Goal: Contribute content: Add original content to the website for others to see

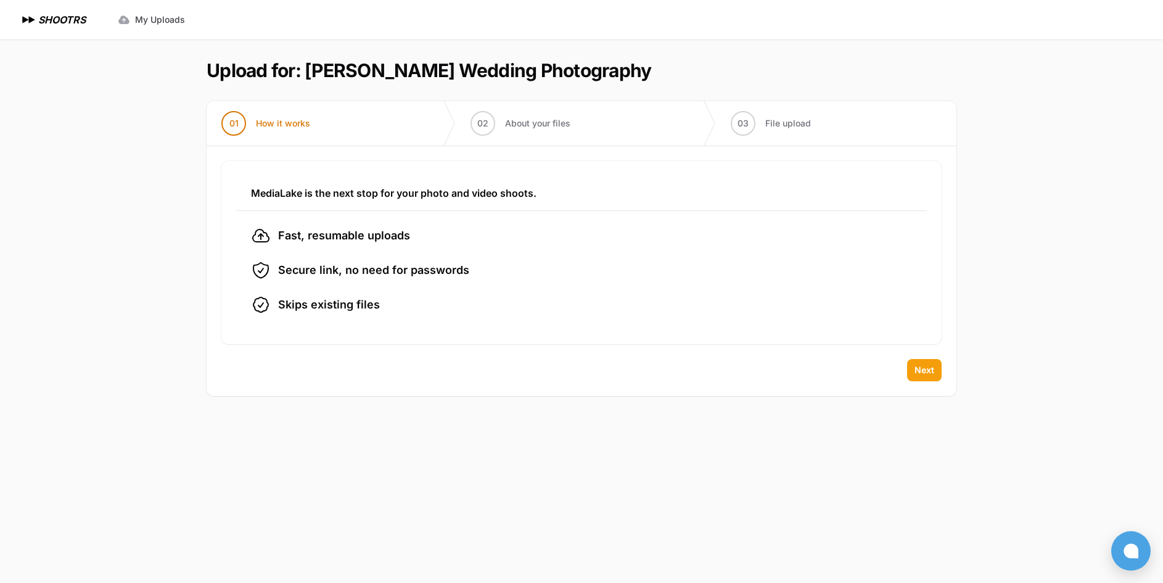
click at [922, 372] on span "Next" at bounding box center [924, 370] width 20 height 12
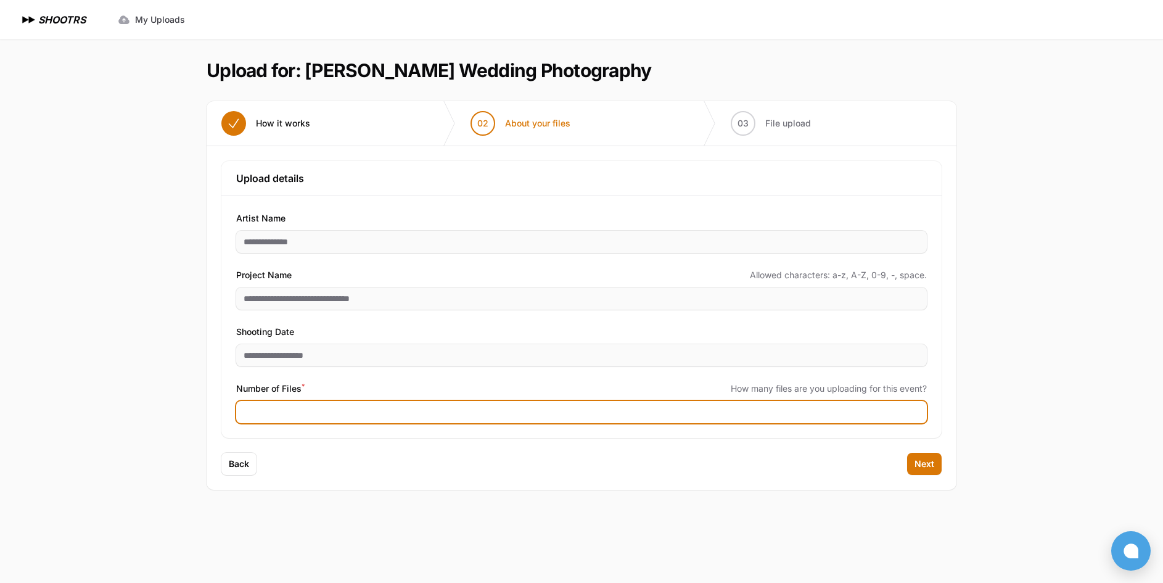
click at [361, 420] on input "Number of Files *" at bounding box center [581, 412] width 690 height 22
type input "****"
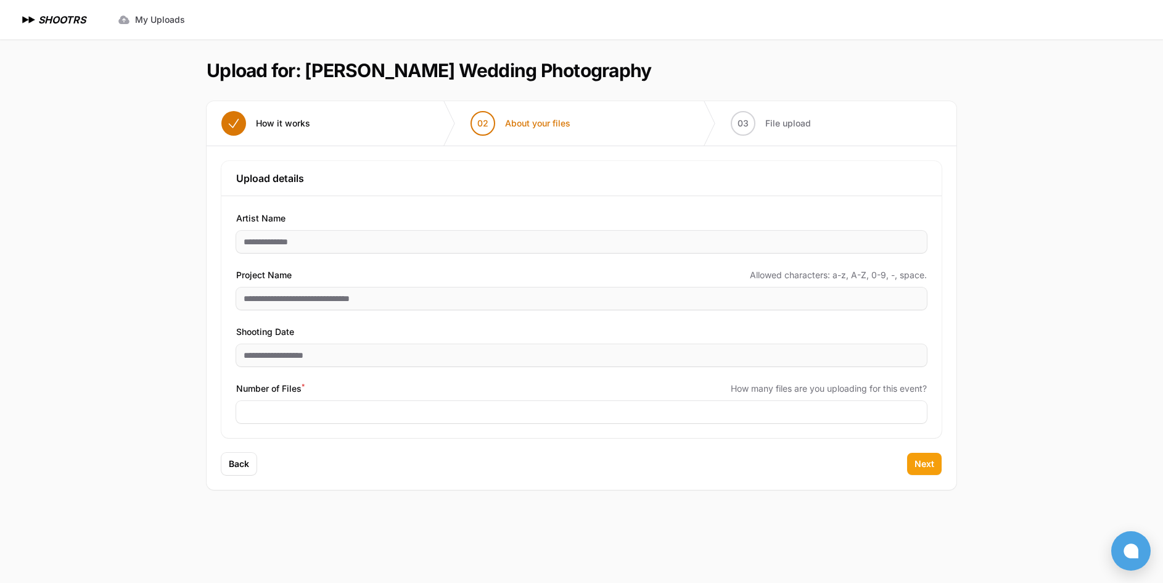
click at [921, 461] on span "Next" at bounding box center [924, 463] width 20 height 12
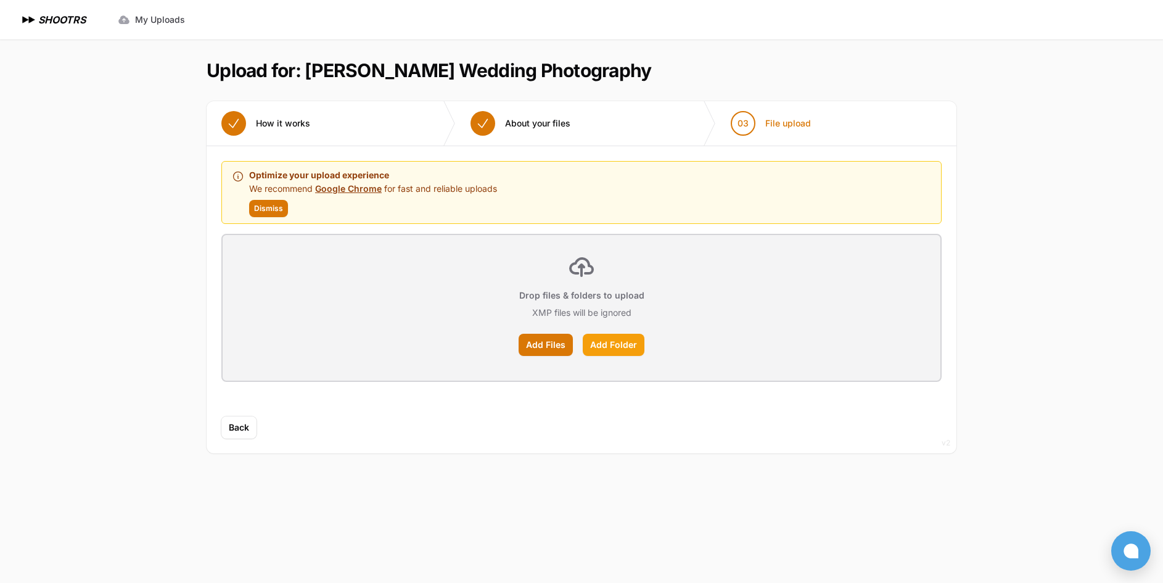
click at [634, 346] on label "Add Folder" at bounding box center [614, 345] width 62 height 22
click at [0, 0] on input "Add Folder" at bounding box center [0, 0] width 0 height 0
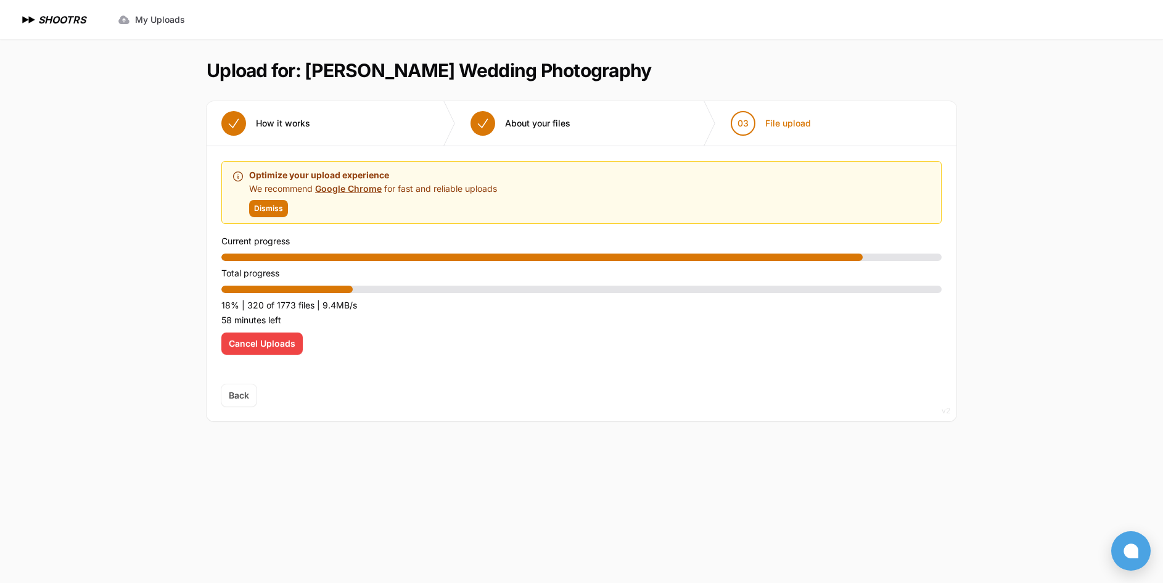
click at [253, 344] on span "Cancel Uploads" at bounding box center [262, 343] width 67 height 12
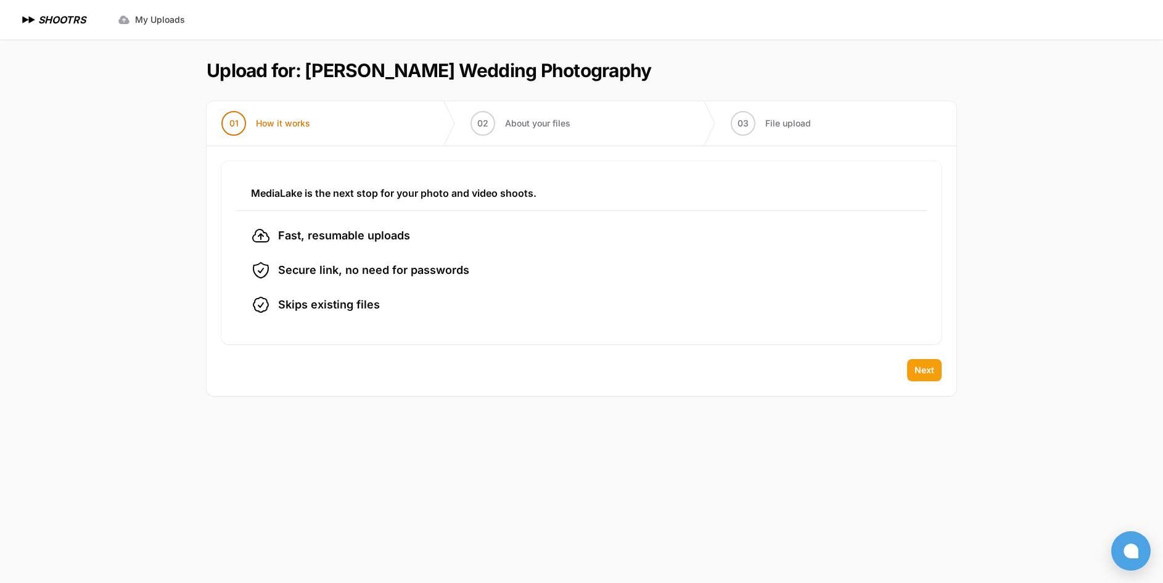
click at [921, 365] on span "Next" at bounding box center [924, 370] width 20 height 12
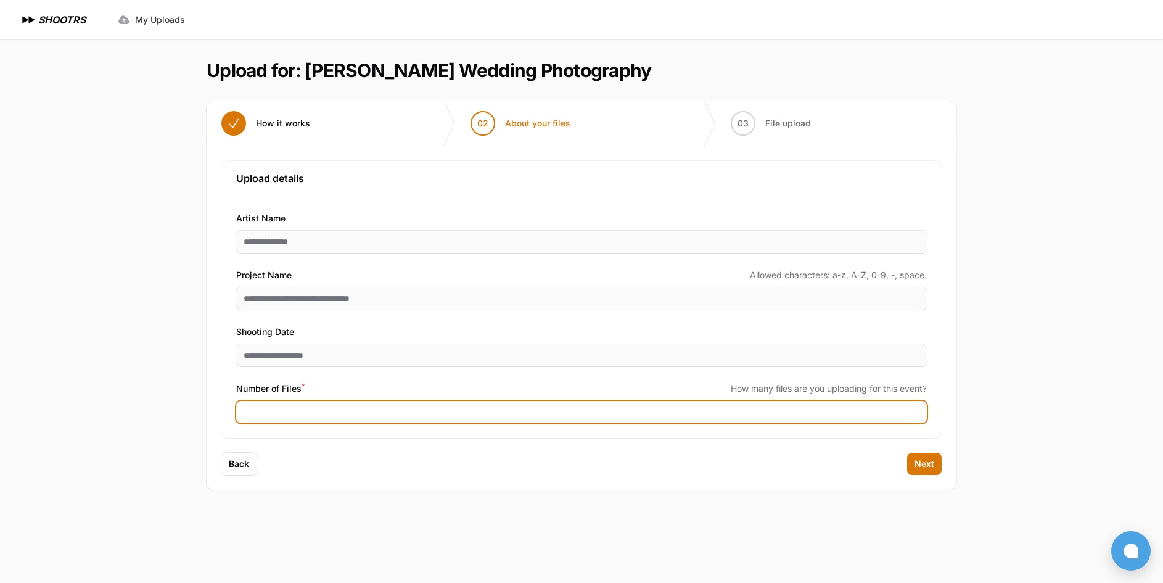
click at [350, 421] on input "****" at bounding box center [581, 412] width 690 height 22
type input "****"
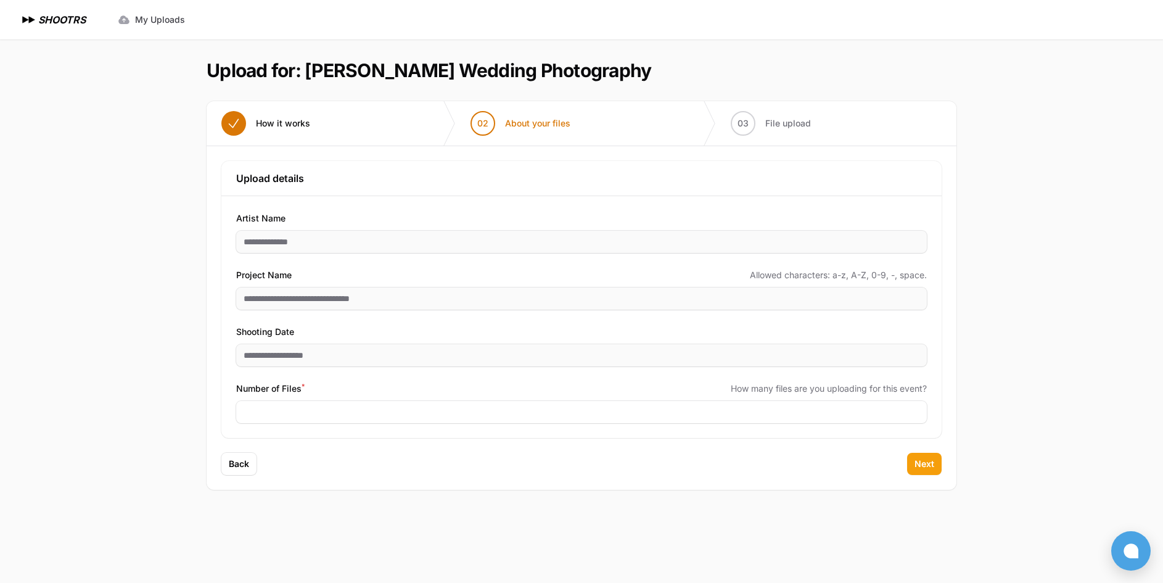
click at [929, 466] on span "Next" at bounding box center [924, 463] width 20 height 12
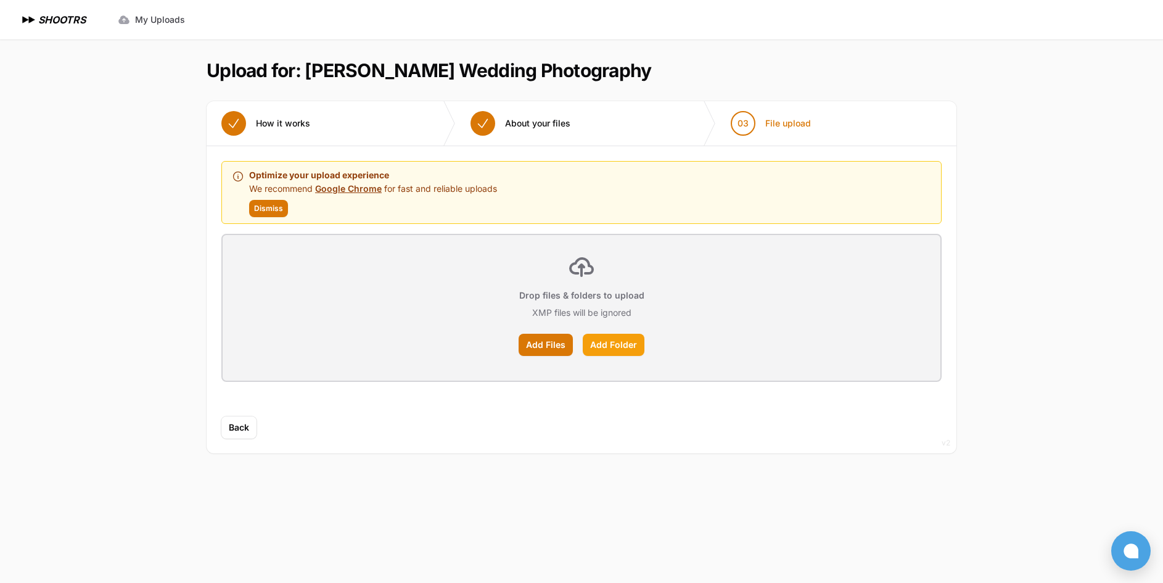
click at [602, 338] on label "Add Folder" at bounding box center [614, 345] width 62 height 22
click at [0, 0] on input "Add Folder" at bounding box center [0, 0] width 0 height 0
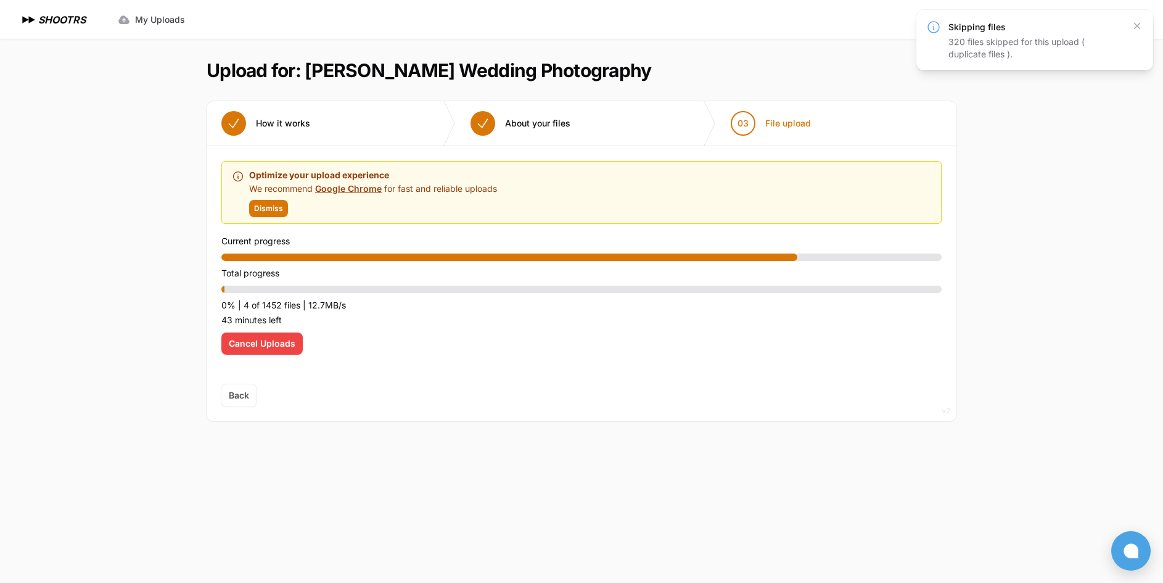
click at [257, 342] on span "Cancel Uploads" at bounding box center [262, 343] width 67 height 12
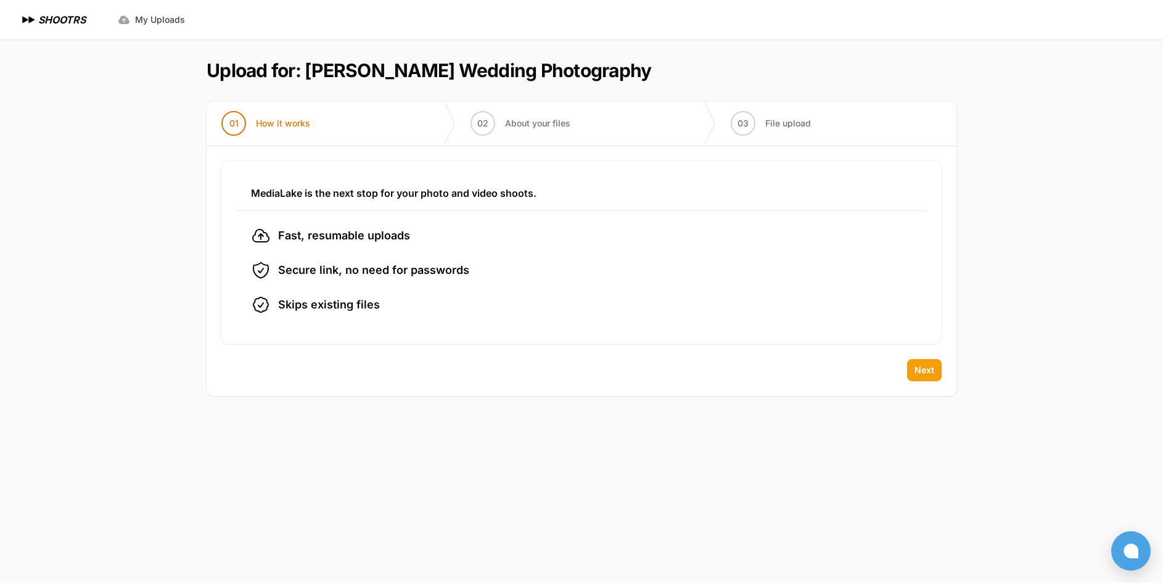
click at [925, 371] on span "Next" at bounding box center [924, 370] width 20 height 12
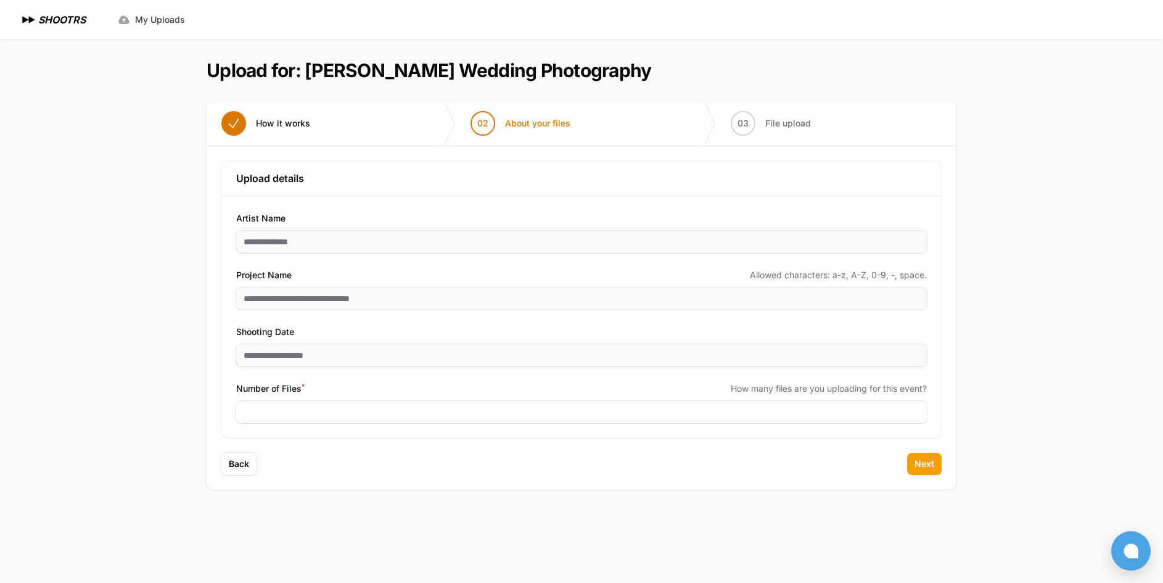
click at [932, 464] on span "Next" at bounding box center [924, 463] width 20 height 12
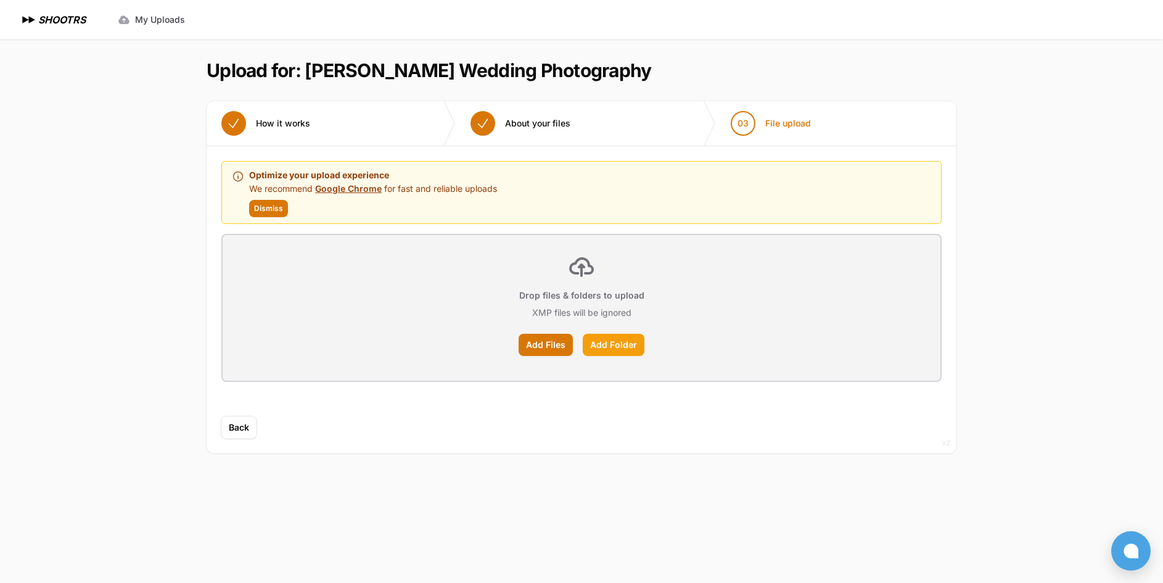
click at [625, 351] on label "Add Folder" at bounding box center [614, 345] width 62 height 22
click at [0, 0] on input "Add Folder" at bounding box center [0, 0] width 0 height 0
